Goal: Communication & Community: Ask a question

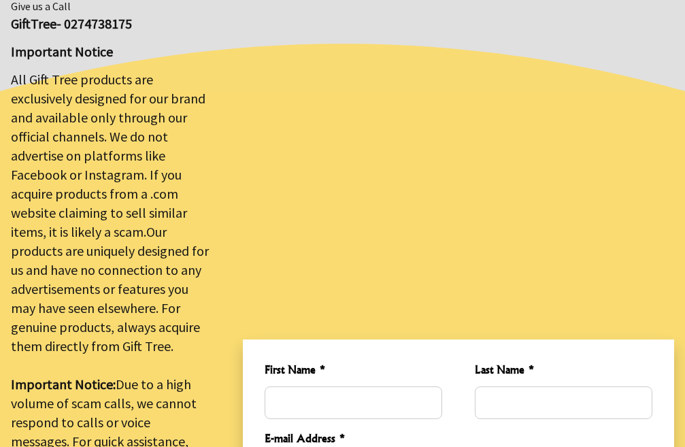
scroll to position [476, 0]
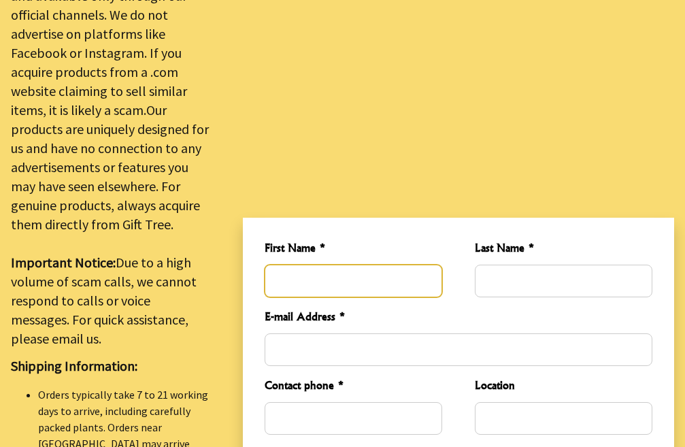
click at [335, 265] on input "First Name *" at bounding box center [354, 281] width 178 height 33
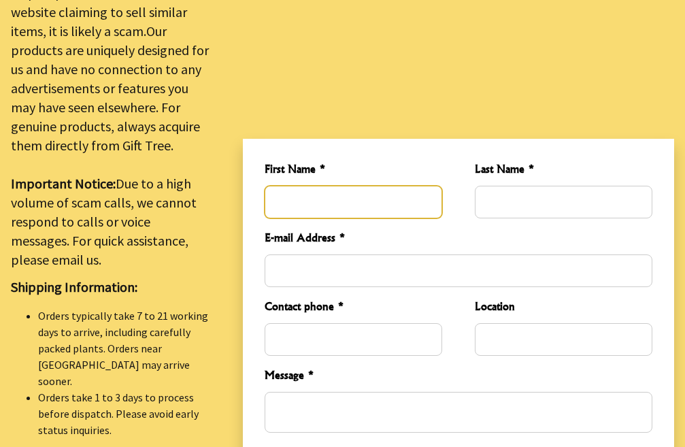
scroll to position [612, 0]
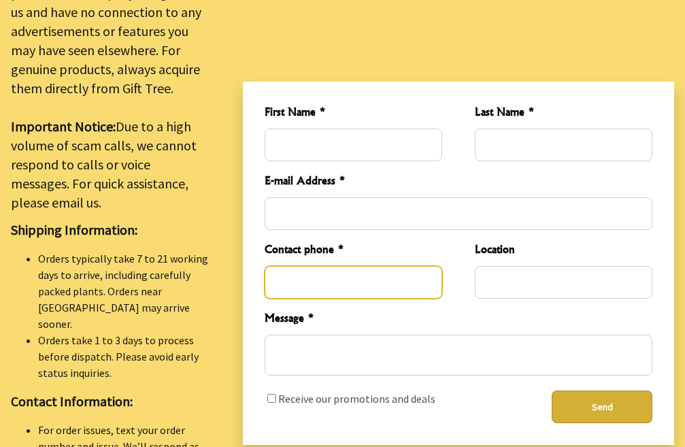
click at [352, 266] on input "Contact phone *" at bounding box center [354, 282] width 178 height 33
type input "2356895054"
type input "Ezra"
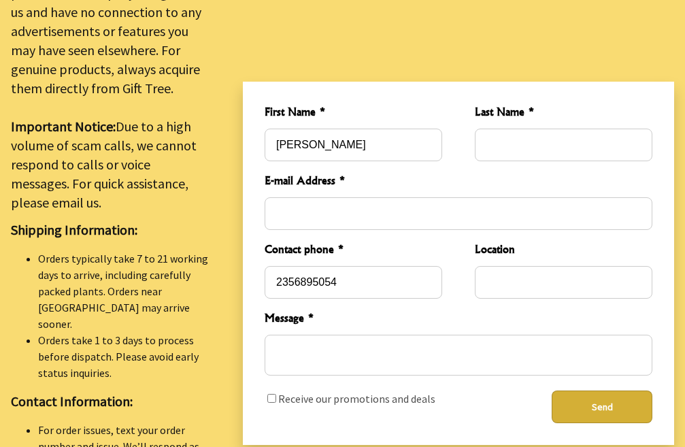
type input "Smith"
type input "ezrawebdigital@gmail.com"
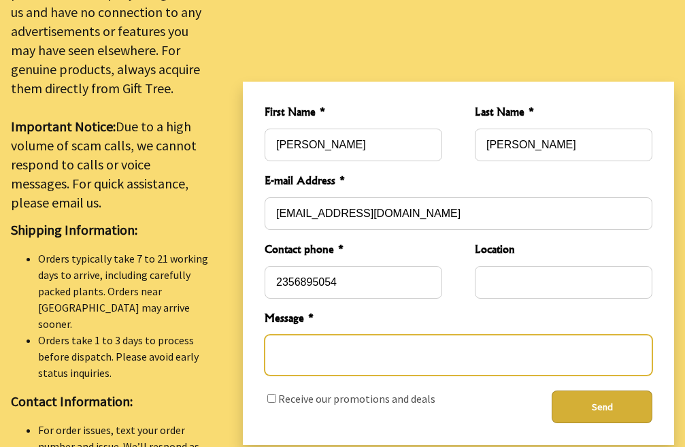
click at [349, 335] on textarea "Message *" at bounding box center [459, 355] width 388 height 41
paste textarea "Re: Drop Traffic Hello Good Morning, I have found some major errors that corres…"
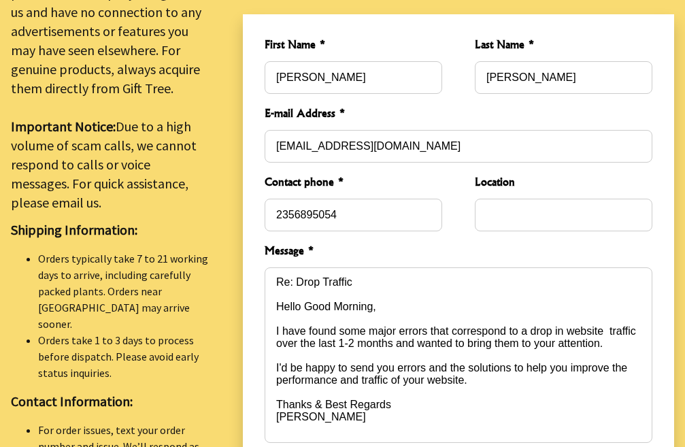
type textarea "Re: Drop Traffic Hello Good Morning, I have found some major errors that corres…"
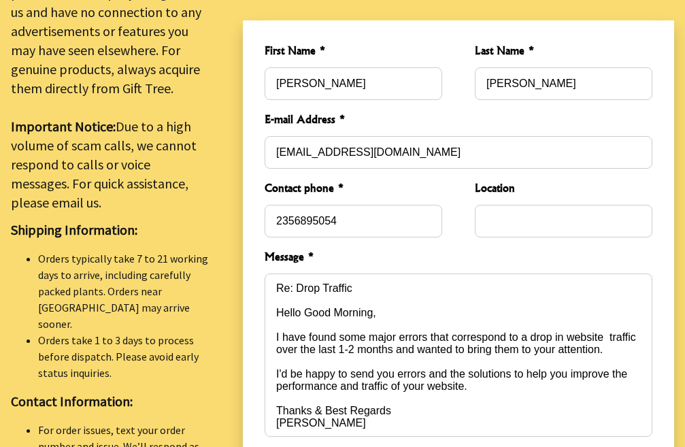
checkbox input "true"
click at [502, 205] on input "Location" at bounding box center [564, 221] width 178 height 33
type input "New York"
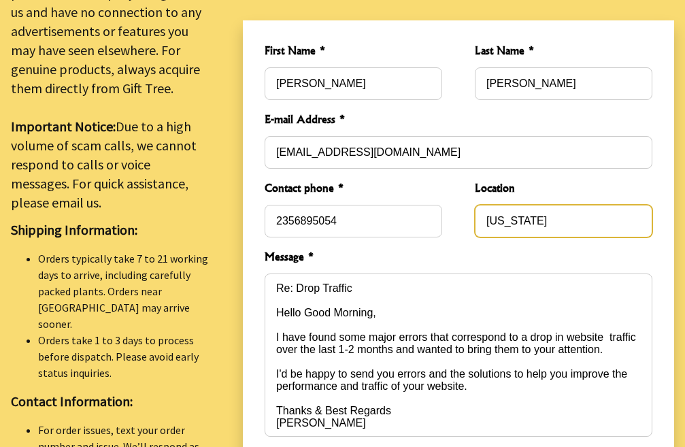
scroll to position [748, 0]
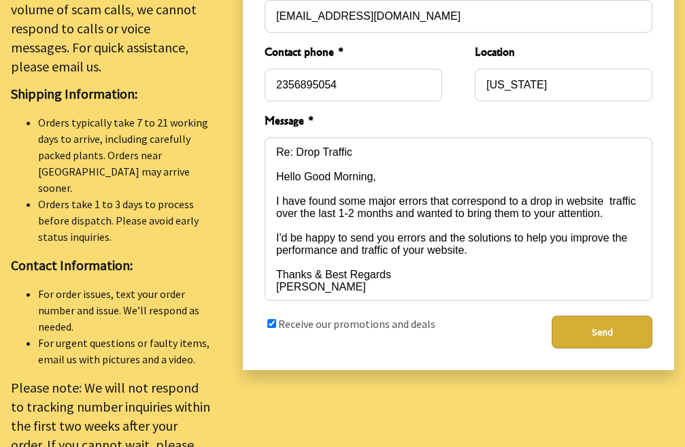
click at [594, 316] on button "Send" at bounding box center [602, 332] width 101 height 33
type button "1"
